Goal: Task Accomplishment & Management: Manage account settings

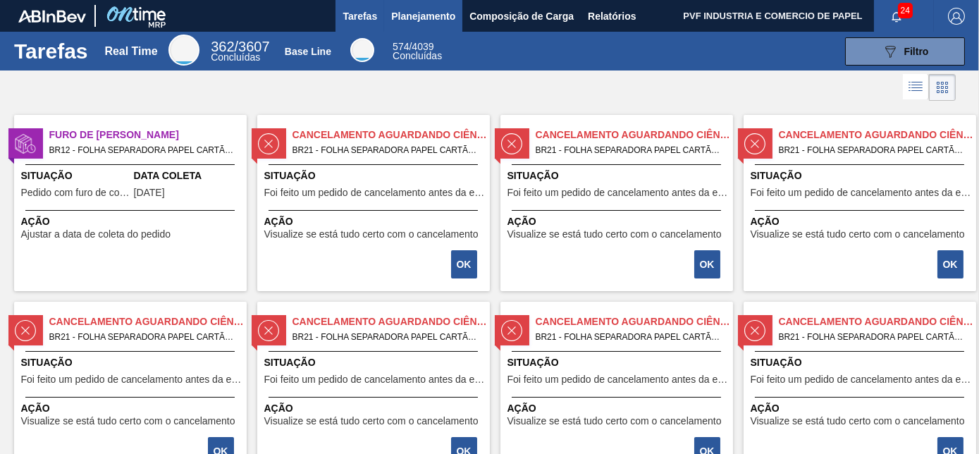
click at [424, 14] on span "Planejamento" at bounding box center [423, 16] width 64 height 17
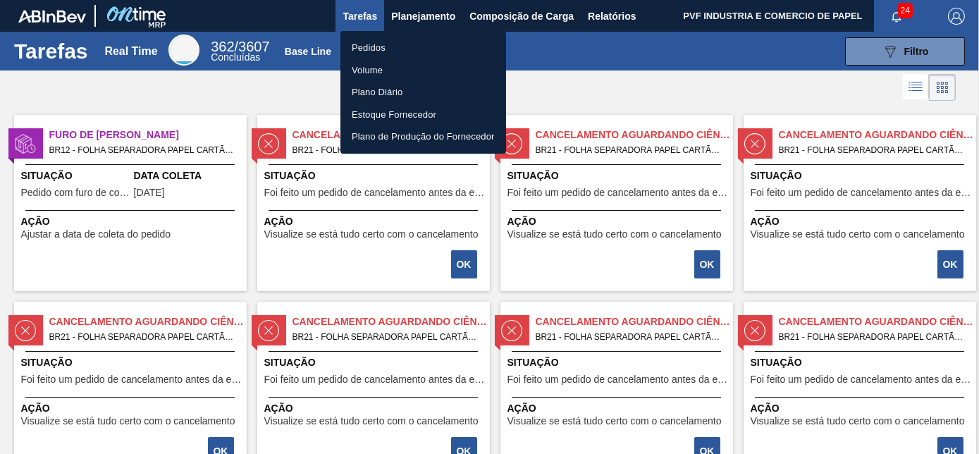
click at [372, 51] on li "Pedidos" at bounding box center [423, 48] width 166 height 23
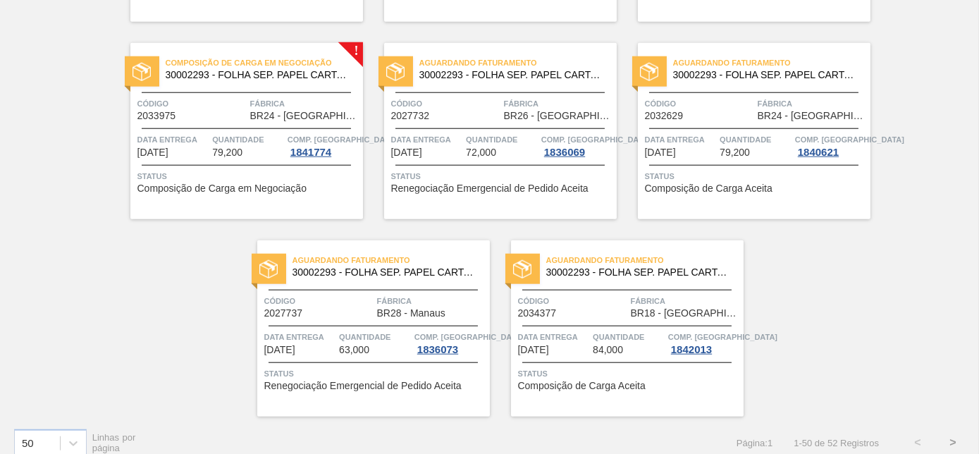
scroll to position [3058, 0]
